Goal: Information Seeking & Learning: Learn about a topic

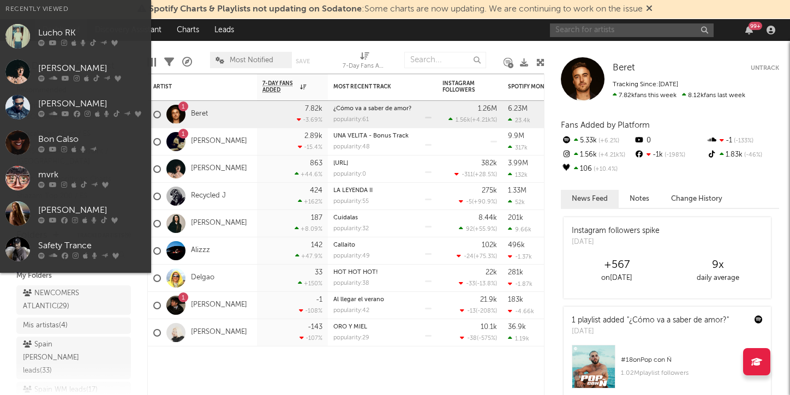
click at [594, 32] on input "text" at bounding box center [632, 30] width 164 height 14
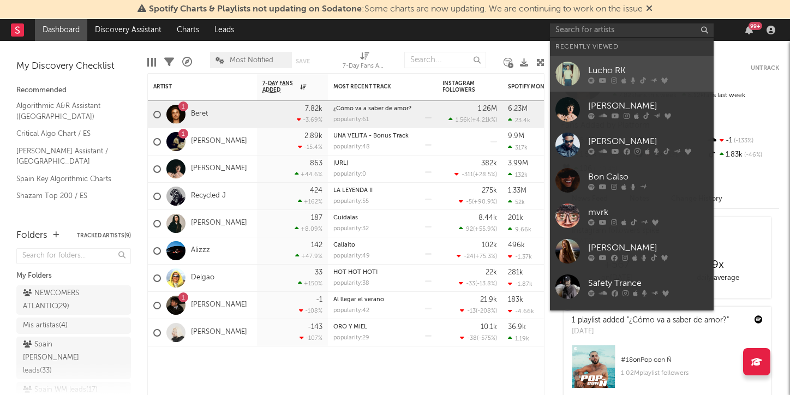
click at [632, 61] on link "Lucho RK" at bounding box center [632, 73] width 164 height 35
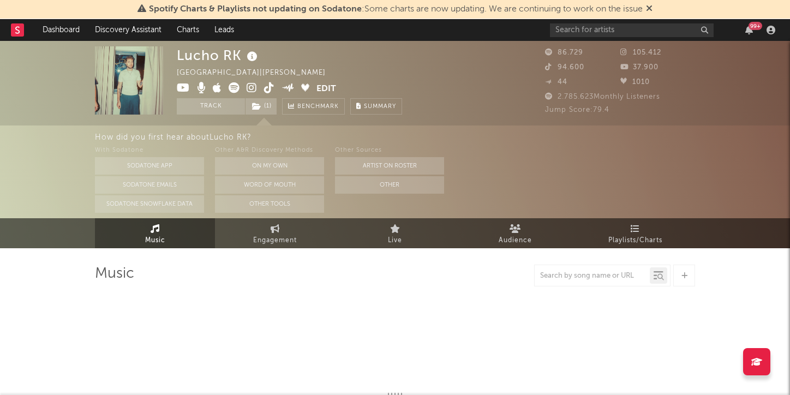
select select "6m"
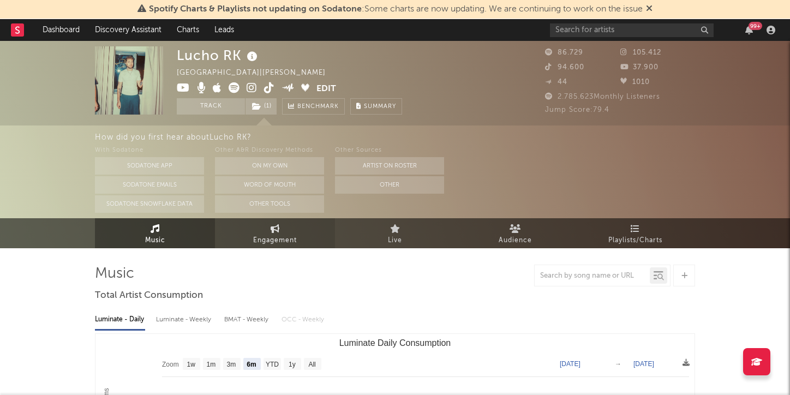
click at [265, 239] on span "Engagement" at bounding box center [275, 240] width 44 height 13
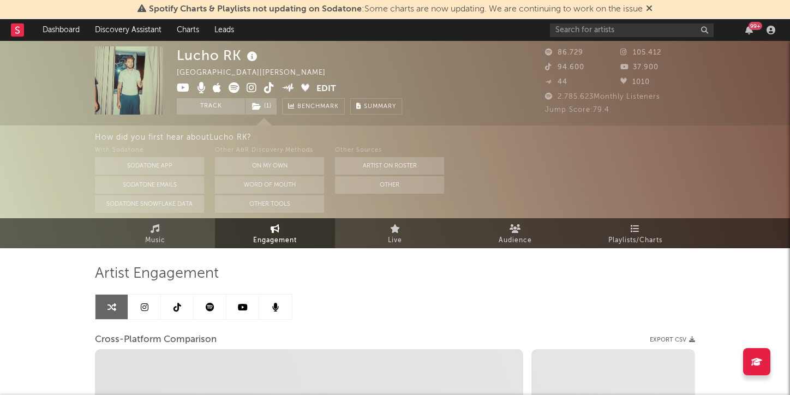
select select "1w"
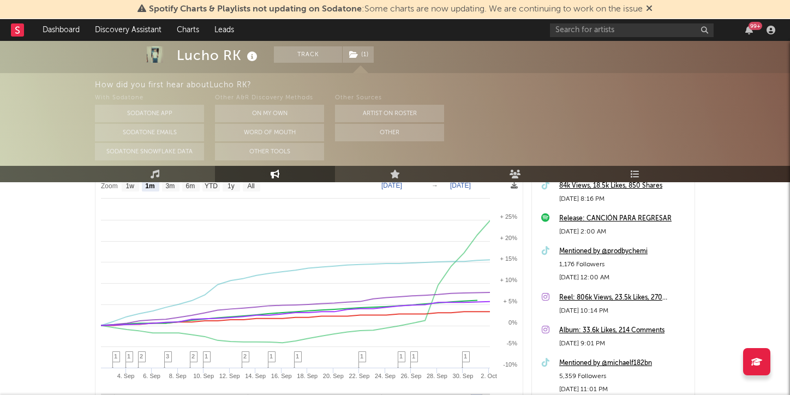
scroll to position [125, 0]
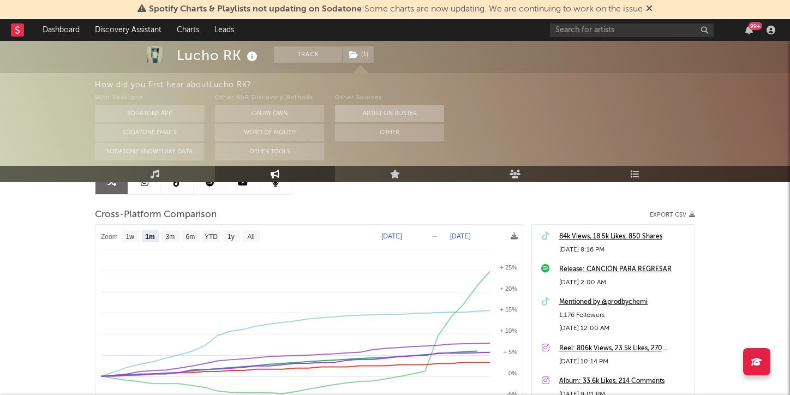
click at [377, 113] on button "Artist on Roster" at bounding box center [389, 113] width 109 height 17
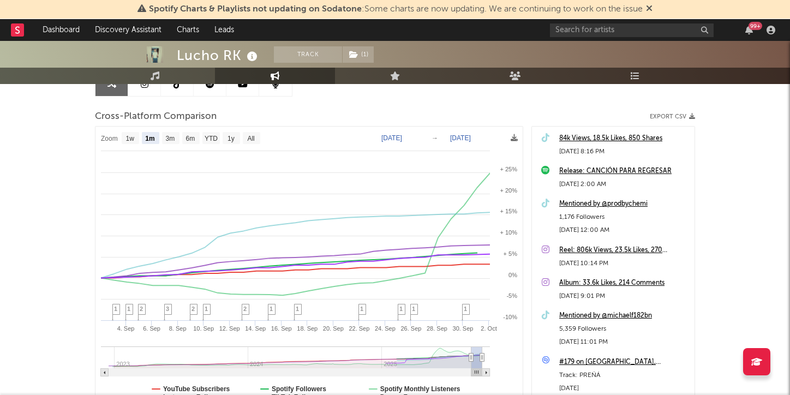
scroll to position [152, 0]
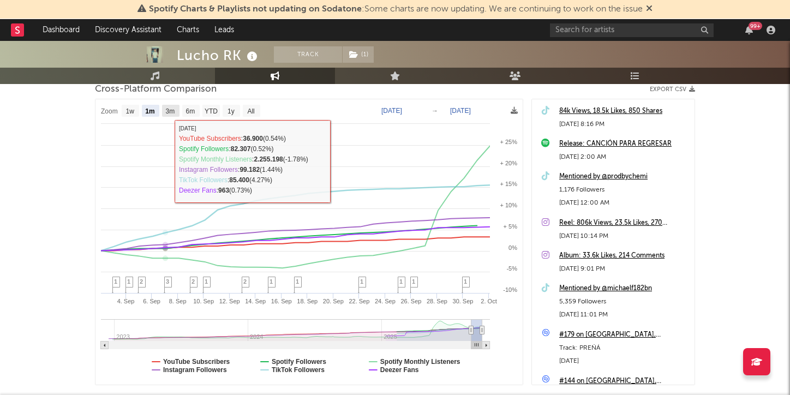
click at [176, 109] on rect at bounding box center [170, 111] width 17 height 12
select select "3m"
type input "[DATE]"
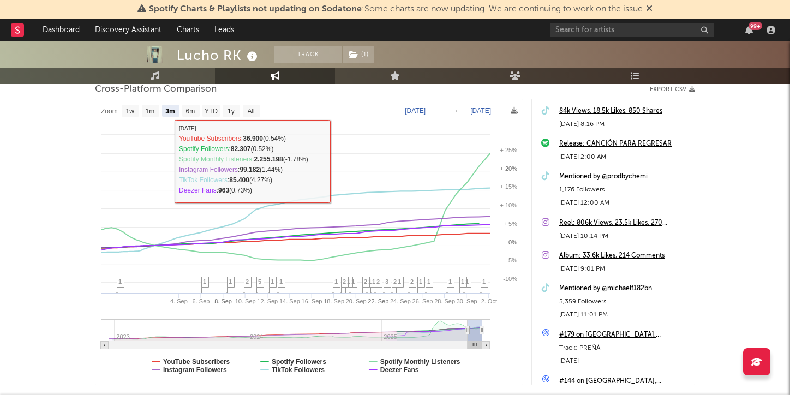
select select "3m"
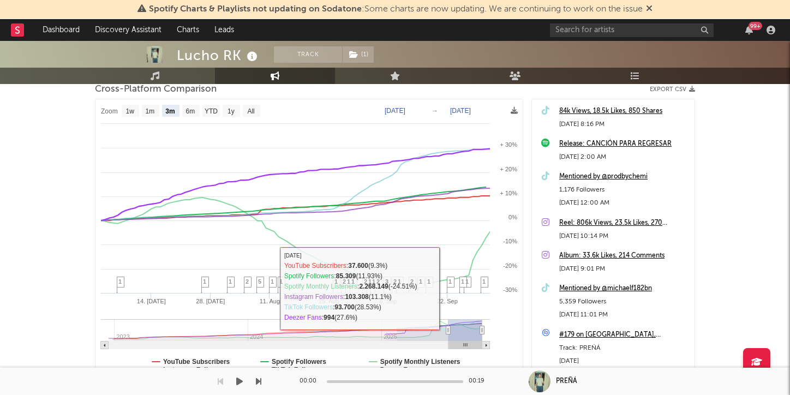
click at [410, 370] on div "00:00 00:19" at bounding box center [394, 381] width 191 height 27
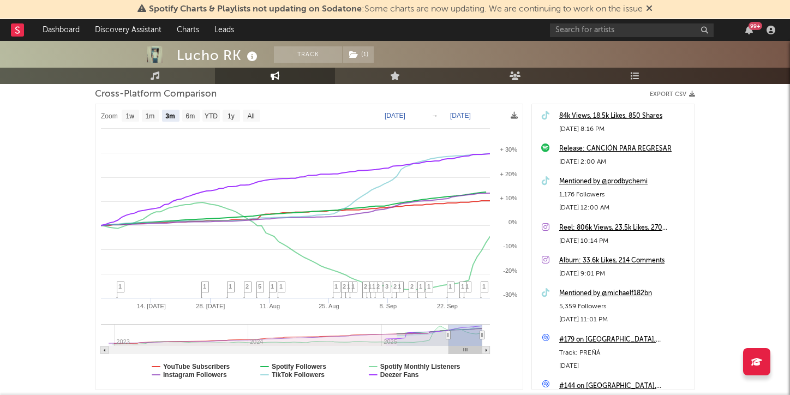
scroll to position [148, 0]
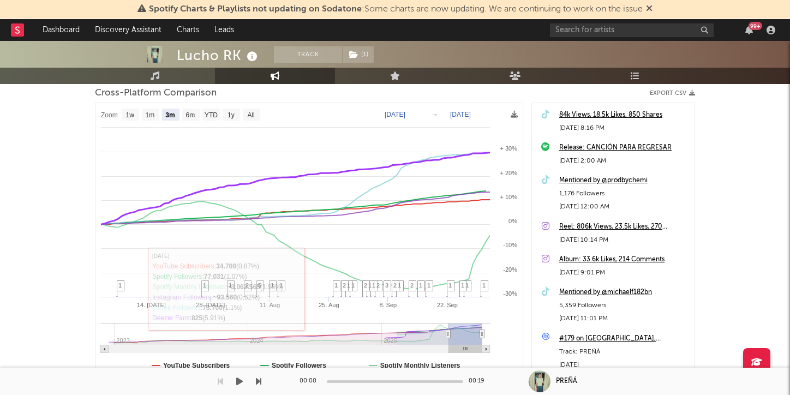
click at [386, 373] on div "00:00 00:19" at bounding box center [394, 381] width 191 height 27
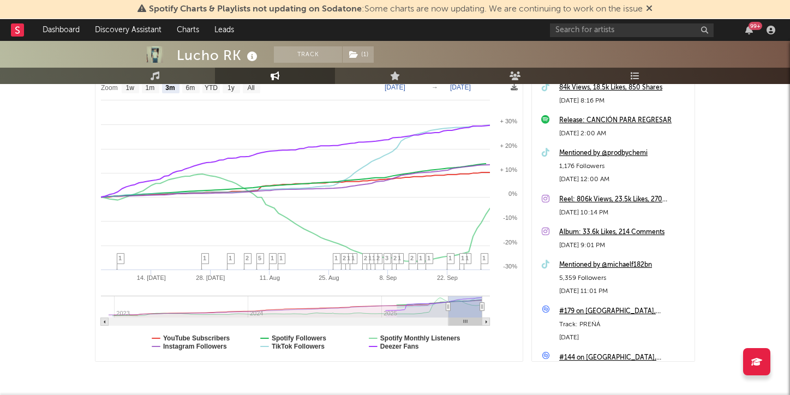
scroll to position [197, 0]
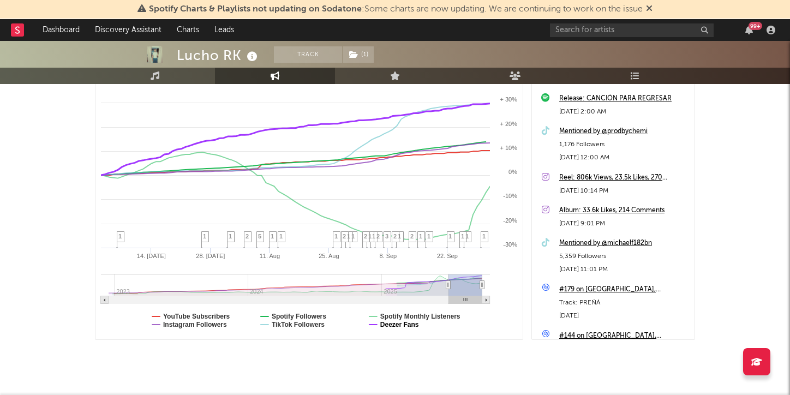
click at [404, 324] on text "Deezer Fans" at bounding box center [399, 325] width 39 height 8
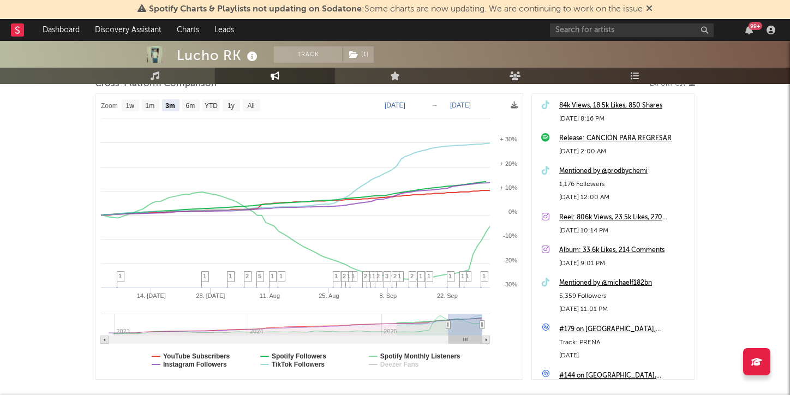
scroll to position [156, 0]
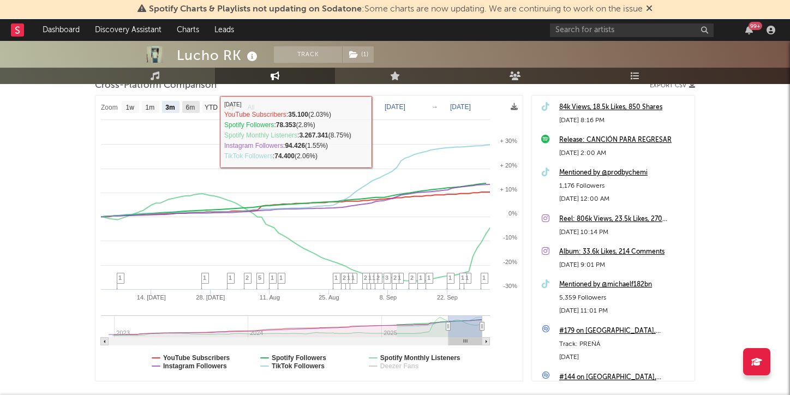
click at [199, 107] on rect at bounding box center [190, 107] width 17 height 12
select select "6m"
type input "[DATE]"
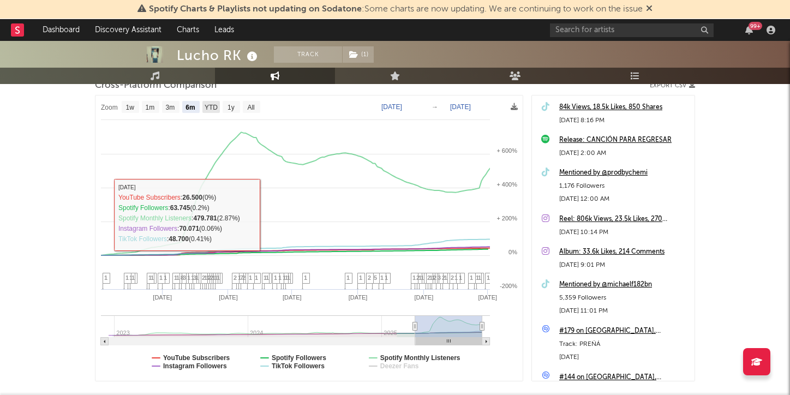
click at [211, 104] on text "YTD" at bounding box center [211, 108] width 13 height 8
select select "YTD"
type input "[DATE]"
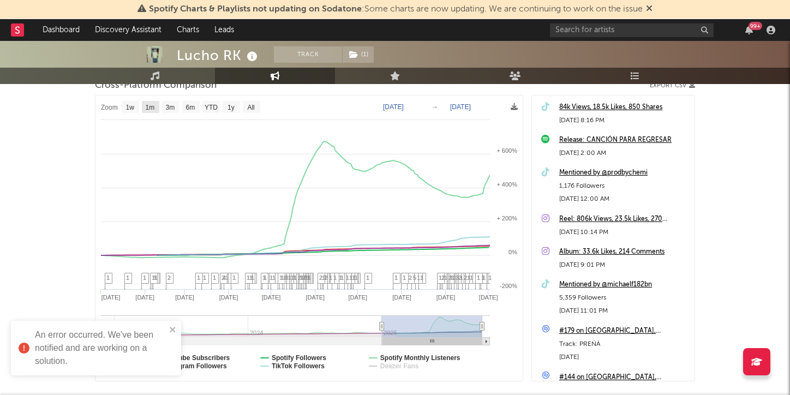
click at [151, 104] on text "1m" at bounding box center [150, 108] width 9 height 8
select select "1m"
type input "[DATE]"
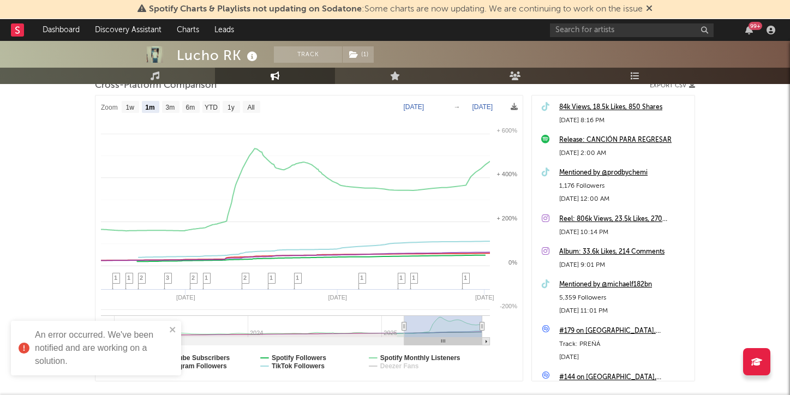
select select "1m"
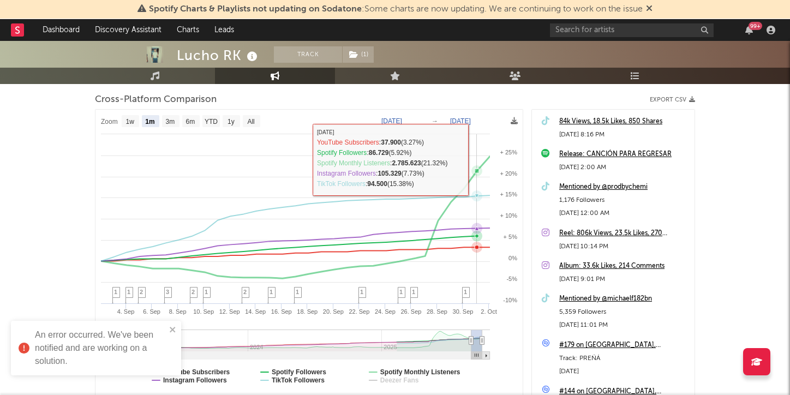
scroll to position [146, 0]
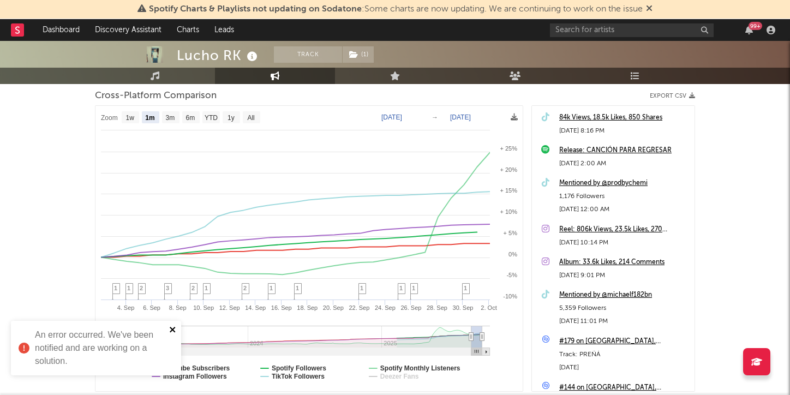
click at [172, 327] on icon "close" at bounding box center [173, 329] width 8 height 9
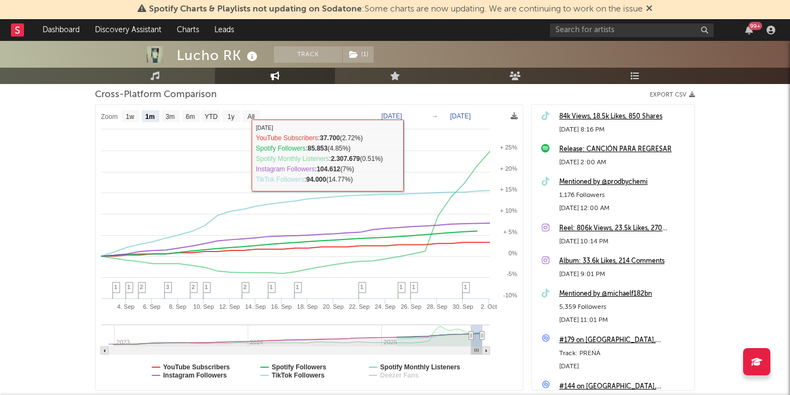
scroll to position [0, 0]
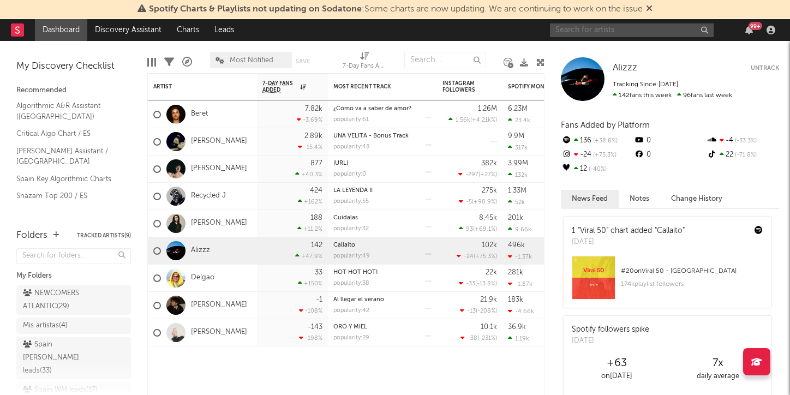
click at [579, 24] on input "text" at bounding box center [632, 30] width 164 height 14
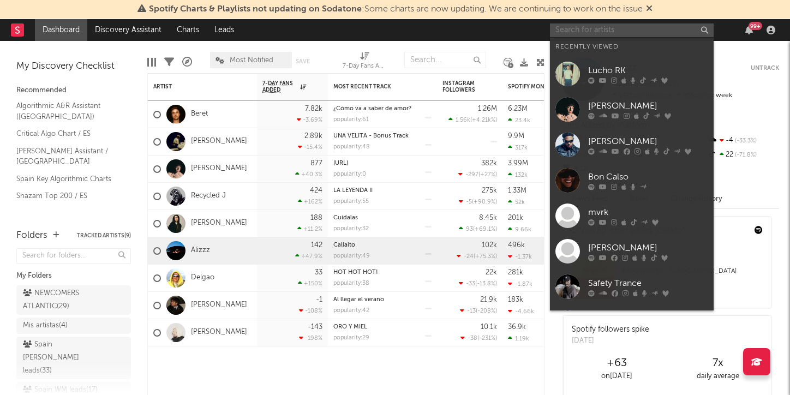
type input "l"
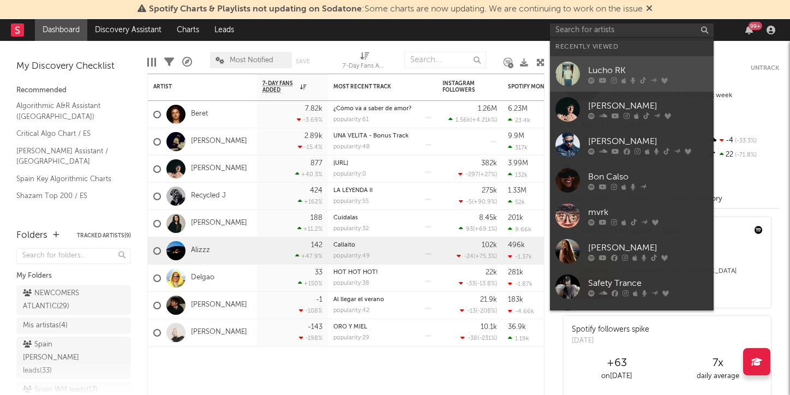
click at [634, 61] on link "Lucho RK" at bounding box center [632, 73] width 164 height 35
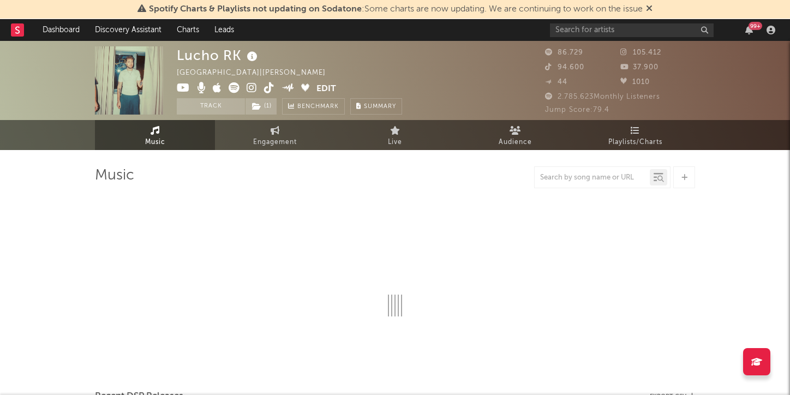
select select "6m"
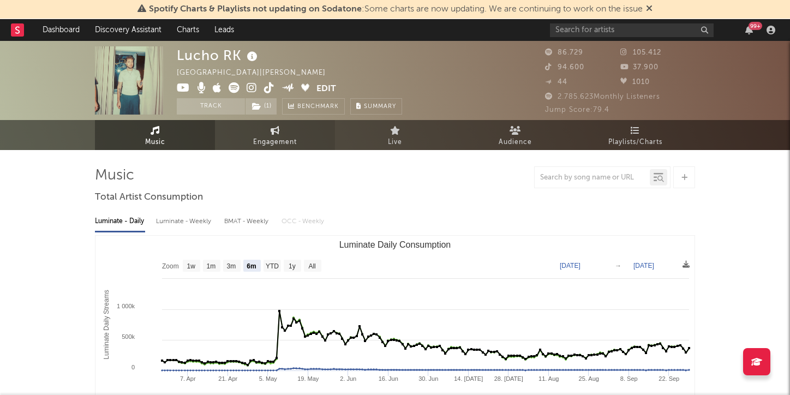
click at [259, 148] on span "Engagement" at bounding box center [275, 142] width 44 height 13
select select "1w"
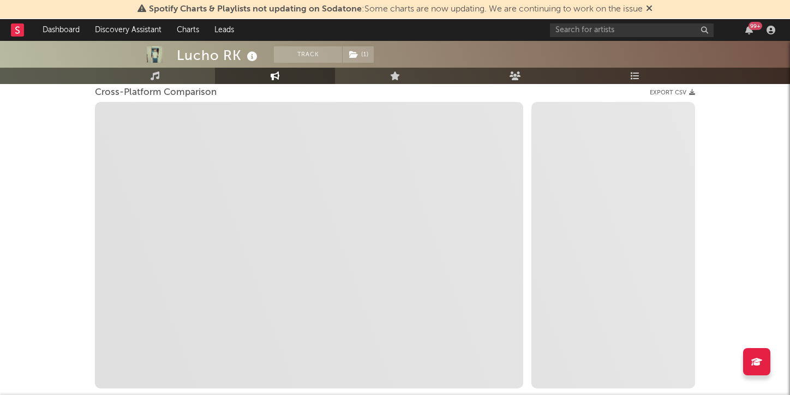
scroll to position [150, 0]
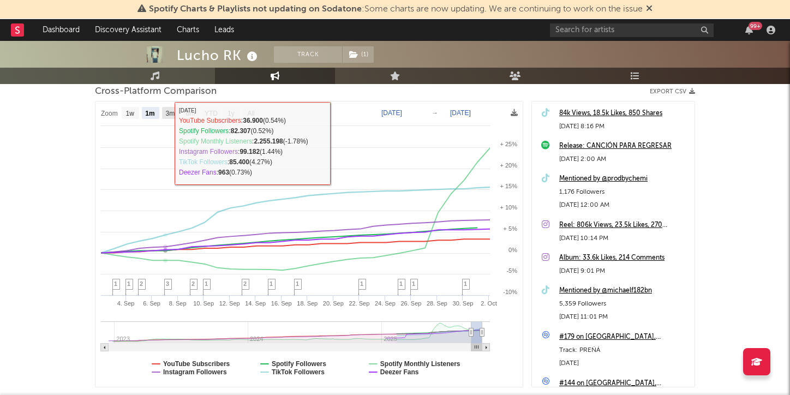
click at [168, 113] on text "3m" at bounding box center [170, 114] width 9 height 8
select select "3m"
type input "[DATE]"
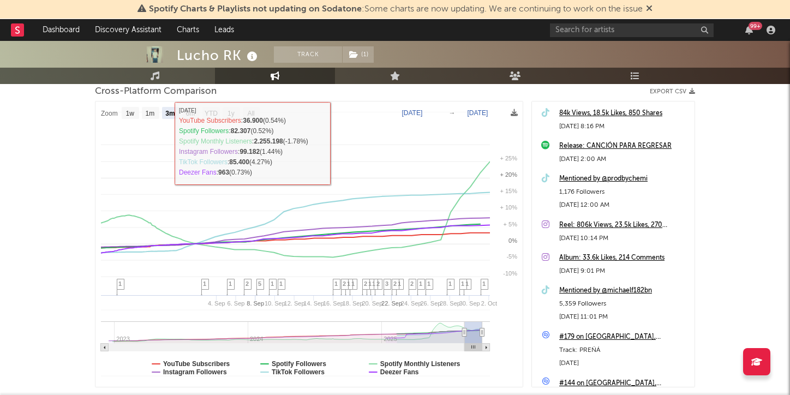
select select "3m"
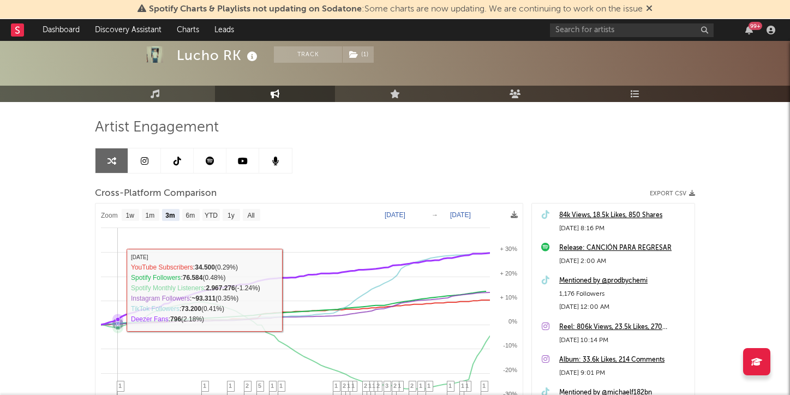
scroll to position [50, 0]
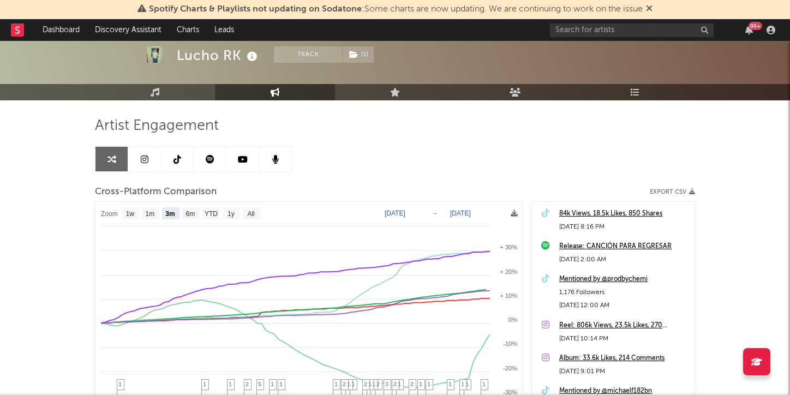
click at [169, 158] on link at bounding box center [177, 159] width 33 height 25
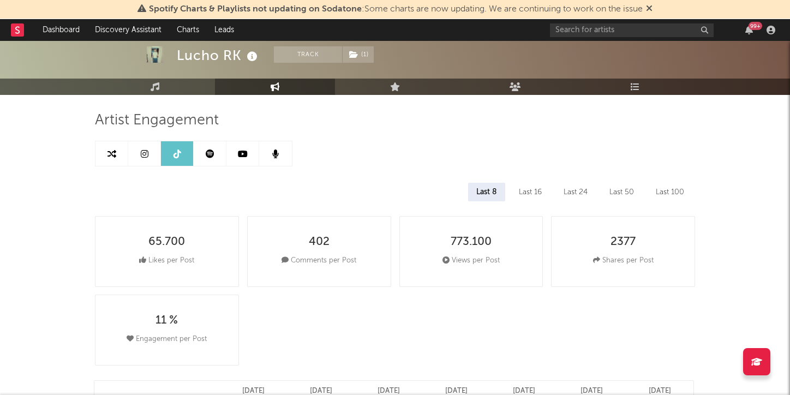
scroll to position [100, 0]
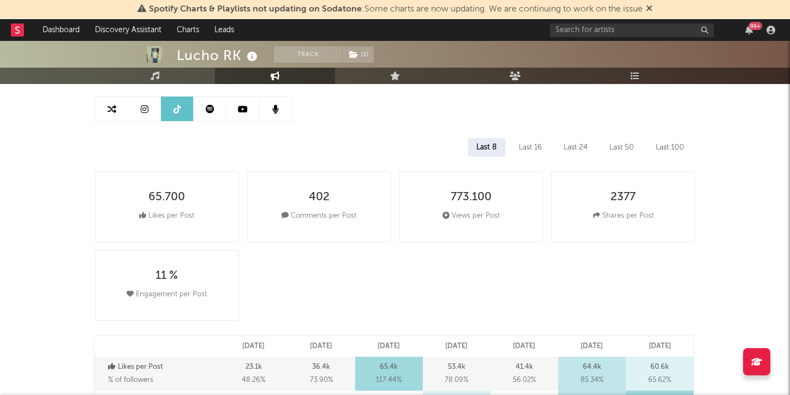
select select "6m"
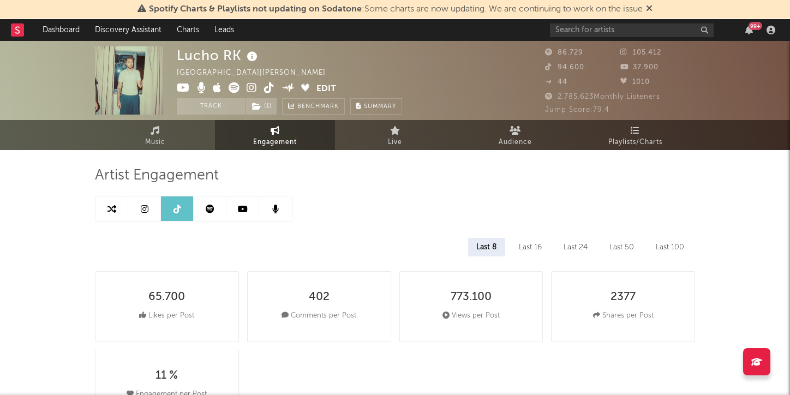
scroll to position [0, 0]
click at [206, 206] on icon at bounding box center [210, 209] width 9 height 9
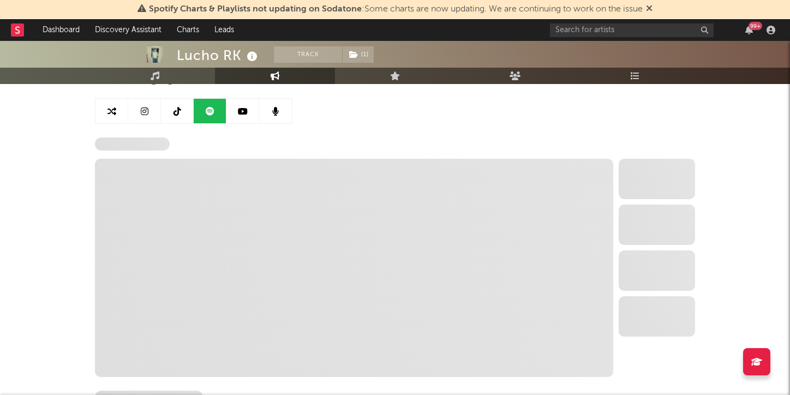
select select "6m"
select select "1w"
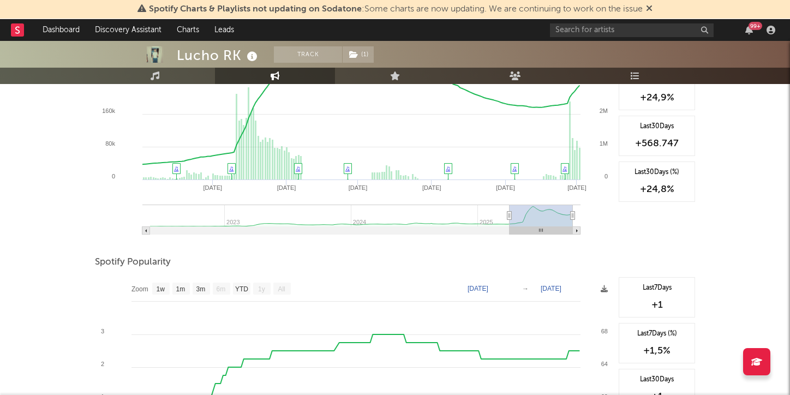
scroll to position [431, 0]
